Goal: Transaction & Acquisition: Purchase product/service

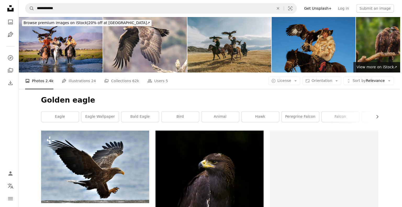
scroll to position [101, 0]
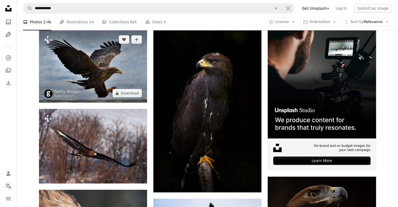
click at [118, 59] on img at bounding box center [93, 66] width 108 height 73
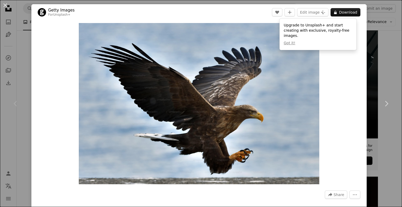
drag, startPoint x: 231, startPoint y: 10, endPoint x: 234, endPoint y: 5, distance: 5.5
click at [234, 5] on header "Getty Images For Unsplash+ A heart A plus sign Edit image Plus sign for Unsplas…" at bounding box center [199, 12] width 336 height 16
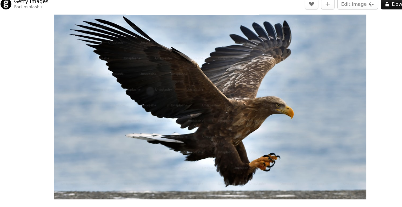
scroll to position [26, 0]
